Goal: Task Accomplishment & Management: Use online tool/utility

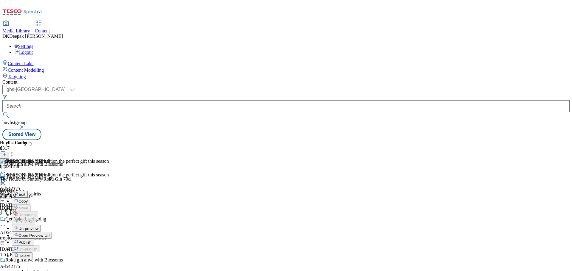
select select "ghs-[GEOGRAPHIC_DATA]"
click at [32, 240] on span "Publish" at bounding box center [24, 242] width 13 height 4
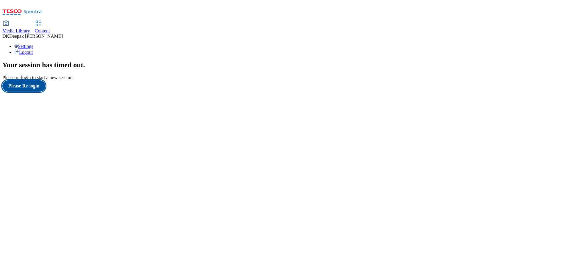
click at [19, 92] on button "Please Re-login" at bounding box center [23, 85] width 43 height 11
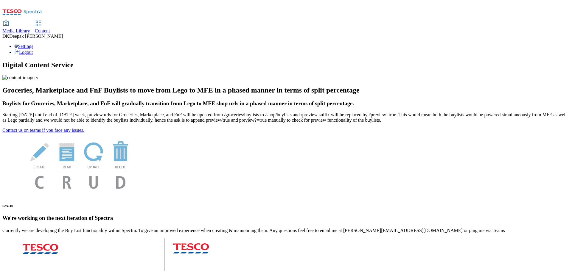
click at [50, 28] on span "Content" at bounding box center [42, 30] width 15 height 5
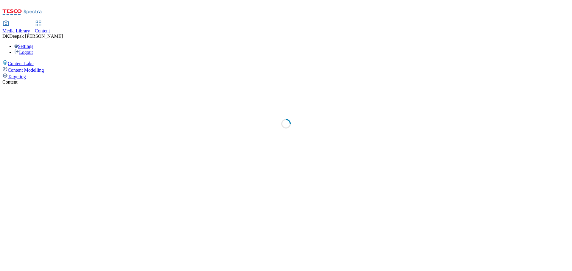
select select "ghs-[GEOGRAPHIC_DATA]"
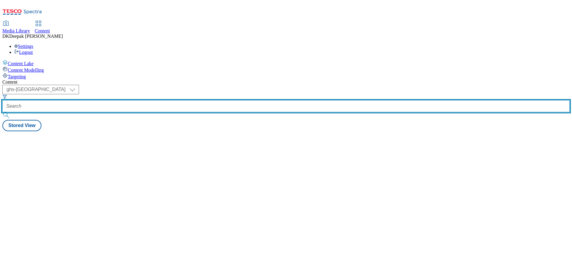
click at [134, 100] on input "text" at bounding box center [285, 106] width 567 height 12
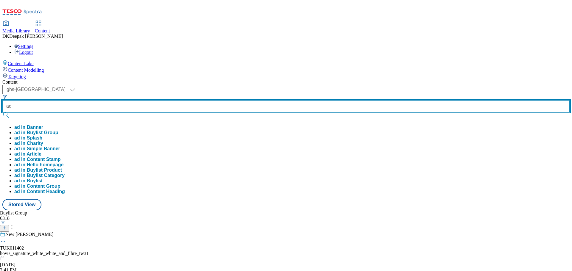
paste input "542175"
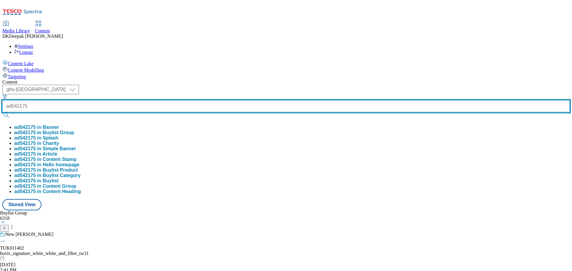
type input "ad542175"
click at [2, 112] on button "submit" at bounding box center [6, 115] width 8 height 6
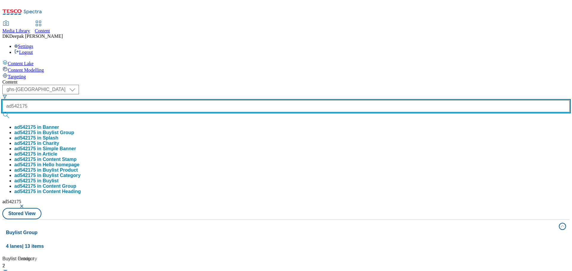
click at [2, 112] on button "submit" at bounding box center [6, 115] width 8 height 6
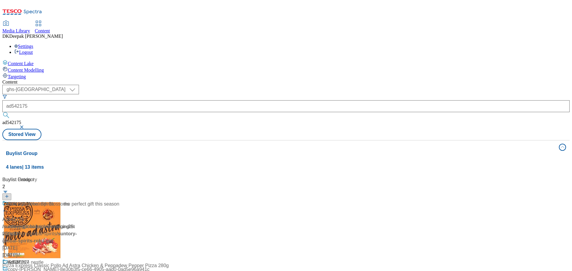
click at [102, 223] on div "/ suntory-global-spirits-roku-gin-25tw33 / suntory-global-spirits" at bounding box center [60, 230] width 117 height 14
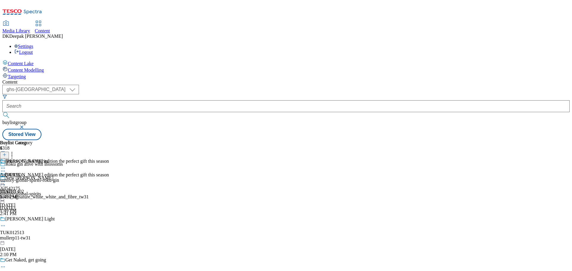
click at [59, 178] on div "suntory-global-spirits-roku-gin" at bounding box center [29, 180] width 59 height 5
click at [6, 179] on icon at bounding box center [3, 182] width 6 height 6
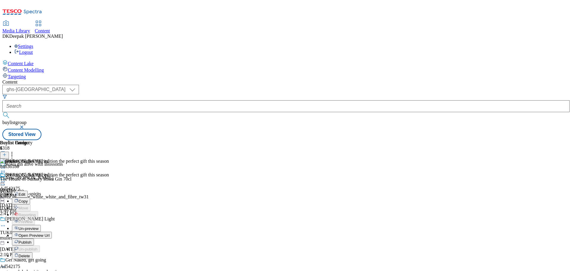
click at [49, 233] on span "Open Preview Url" at bounding box center [33, 235] width 31 height 4
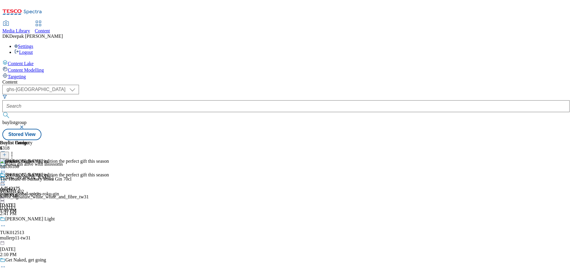
click at [6, 179] on icon at bounding box center [3, 182] width 6 height 6
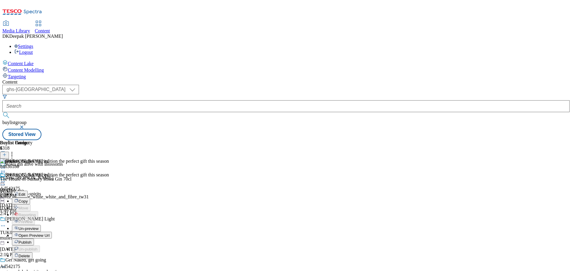
click at [34, 239] on button "Publish" at bounding box center [23, 242] width 22 height 7
